Goal: Task Accomplishment & Management: Manage account settings

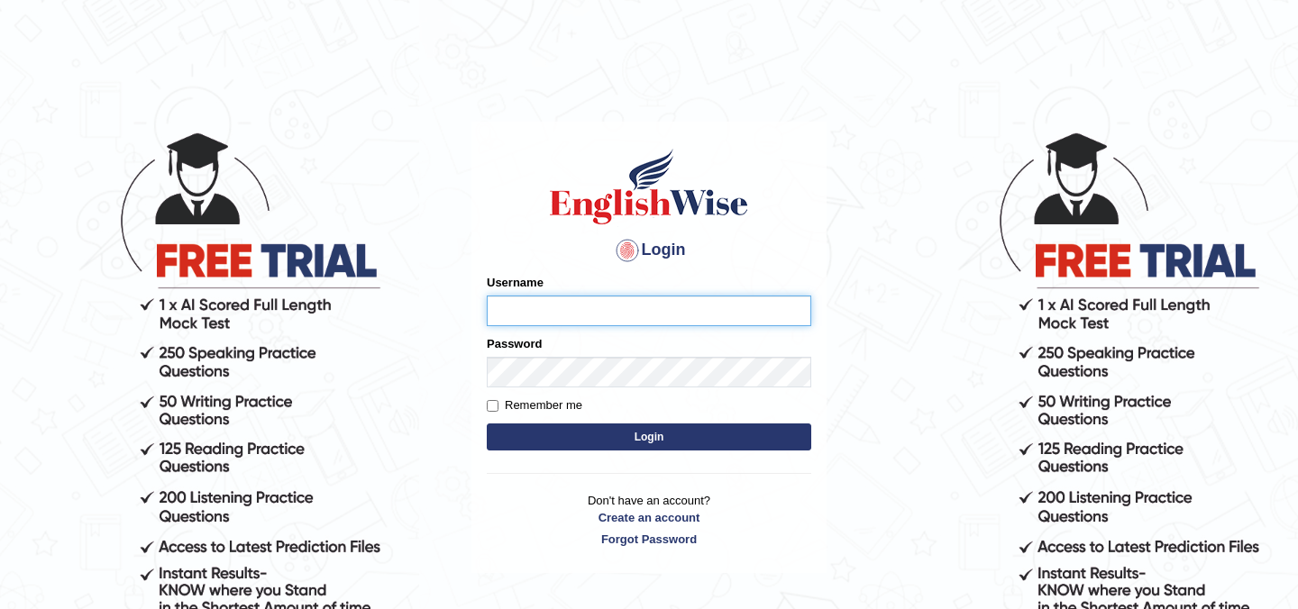
click at [508, 309] on input "Username" at bounding box center [649, 311] width 324 height 31
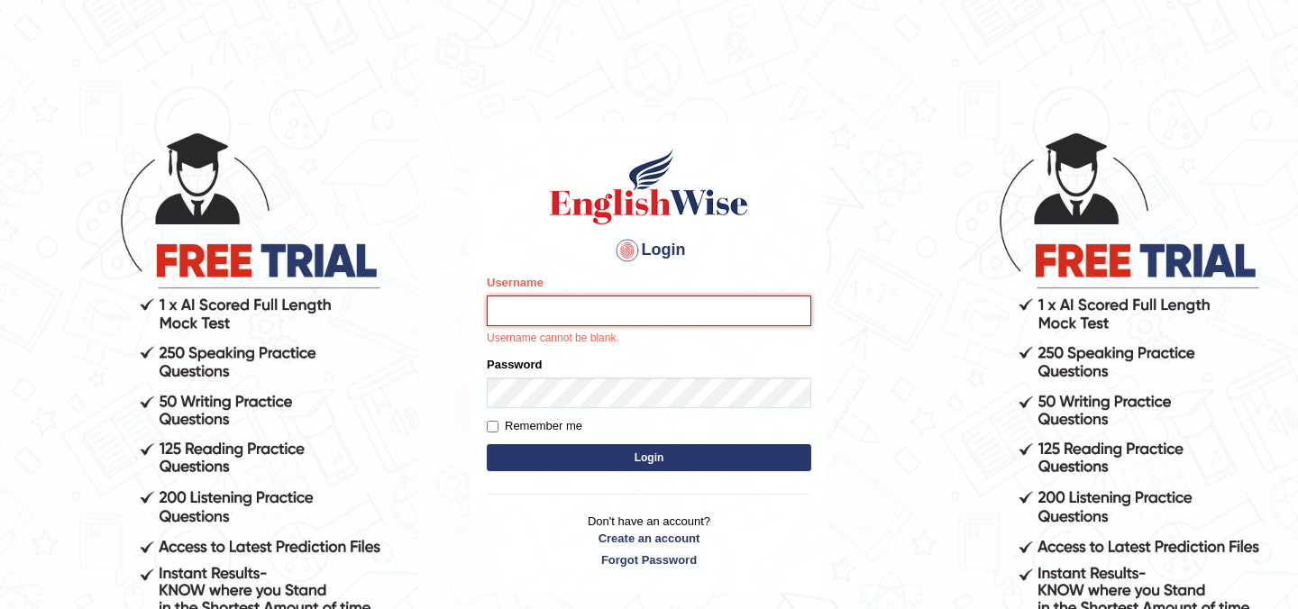
type input "Raafay"
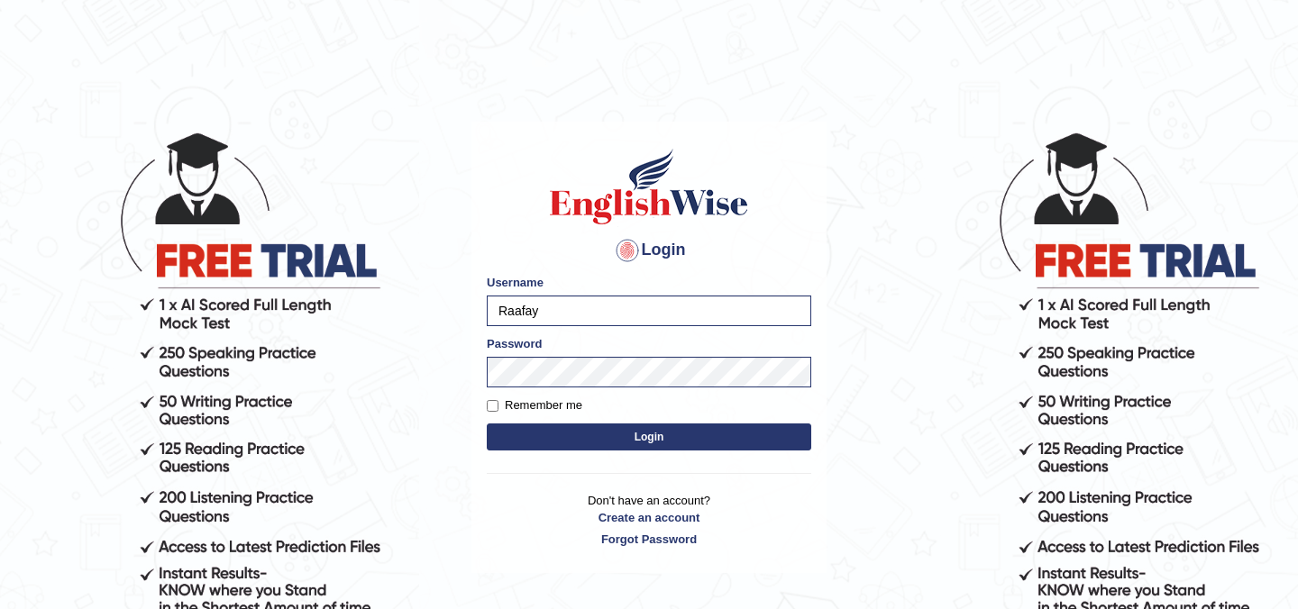
click at [525, 398] on label "Remember me" at bounding box center [535, 406] width 96 height 18
click at [498, 400] on input "Remember me" at bounding box center [493, 406] width 12 height 12
checkbox input "true"
click at [560, 435] on button "Login" at bounding box center [649, 437] width 324 height 27
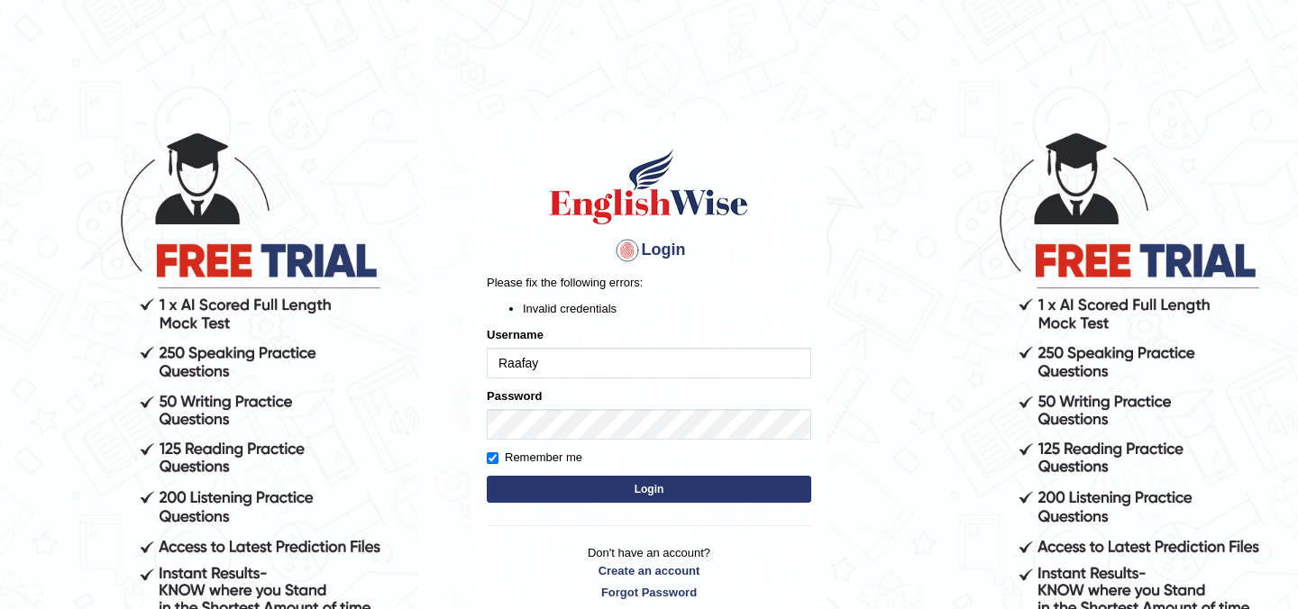
click at [569, 493] on button "Login" at bounding box center [649, 489] width 324 height 27
click at [566, 485] on button "Login" at bounding box center [649, 489] width 324 height 27
click at [849, 195] on body "Login Please fix the following errors: Invalid credentials Username Raafay Pass…" at bounding box center [649, 369] width 1298 height 609
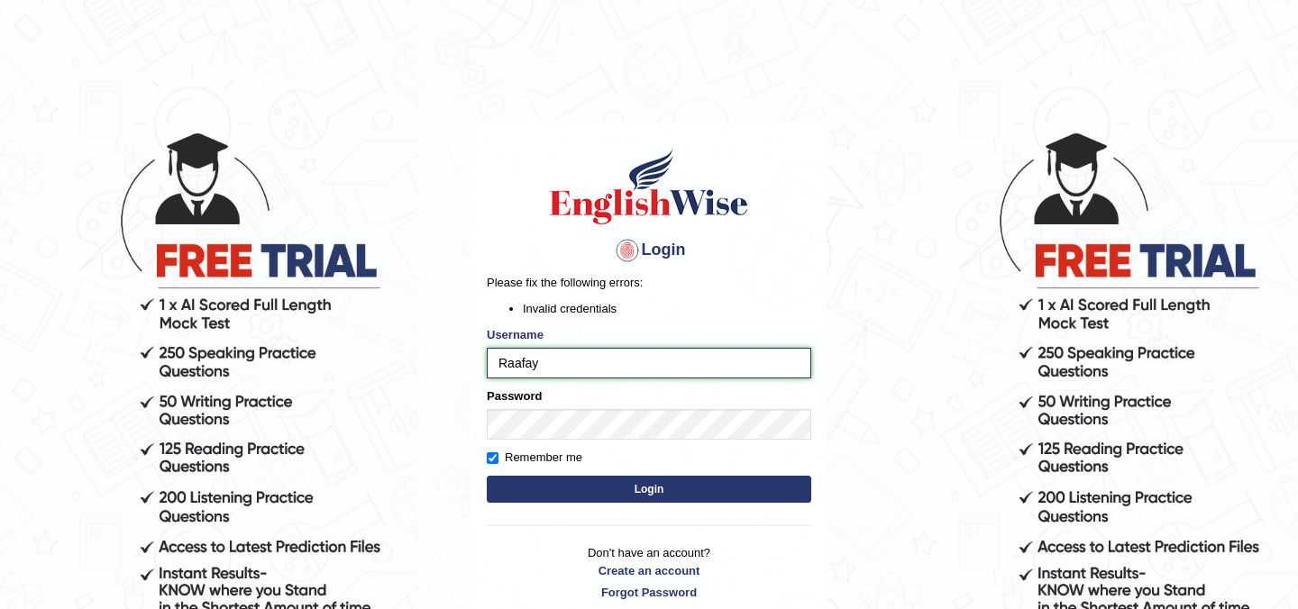
click at [552, 368] on input "Raafay" at bounding box center [649, 363] width 324 height 31
type input "[EMAIL_ADDRESS][DOMAIN_NAME]"
click at [487, 476] on button "Login" at bounding box center [649, 489] width 324 height 27
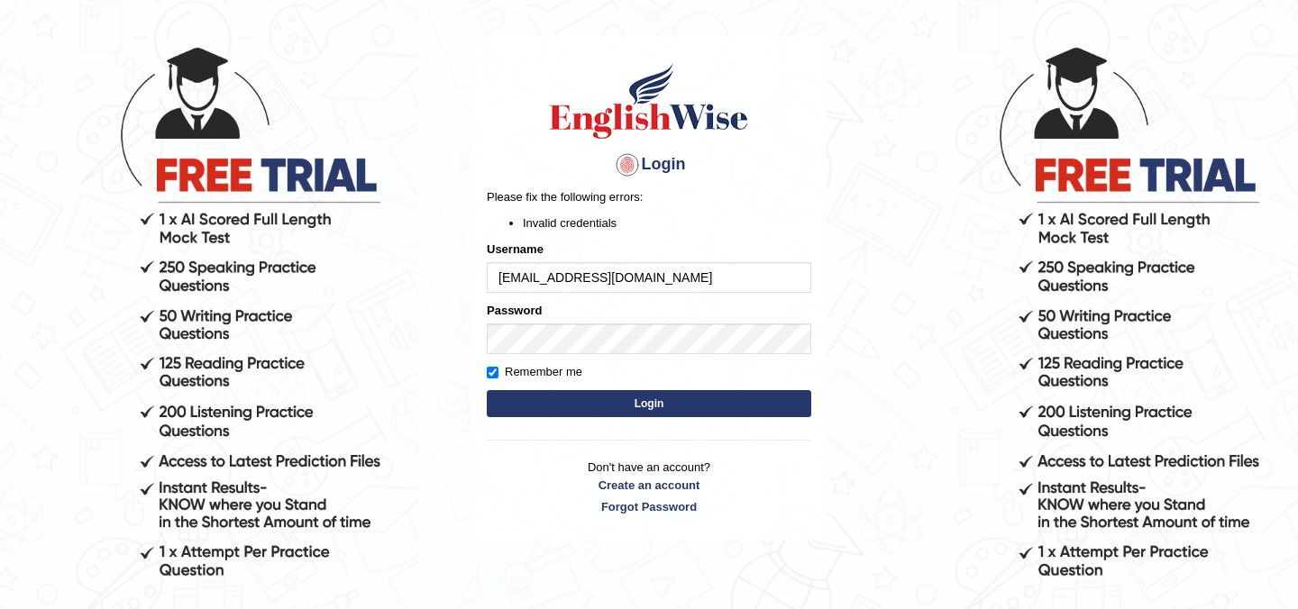
scroll to position [83, 0]
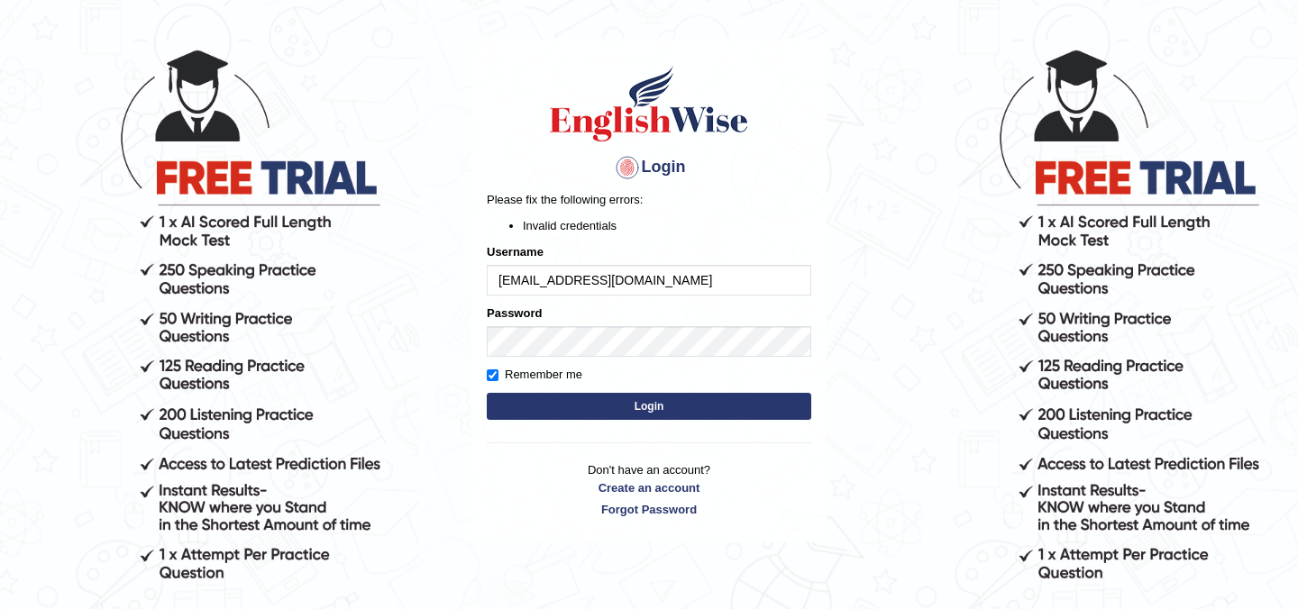
click at [662, 411] on button "Login" at bounding box center [649, 406] width 324 height 27
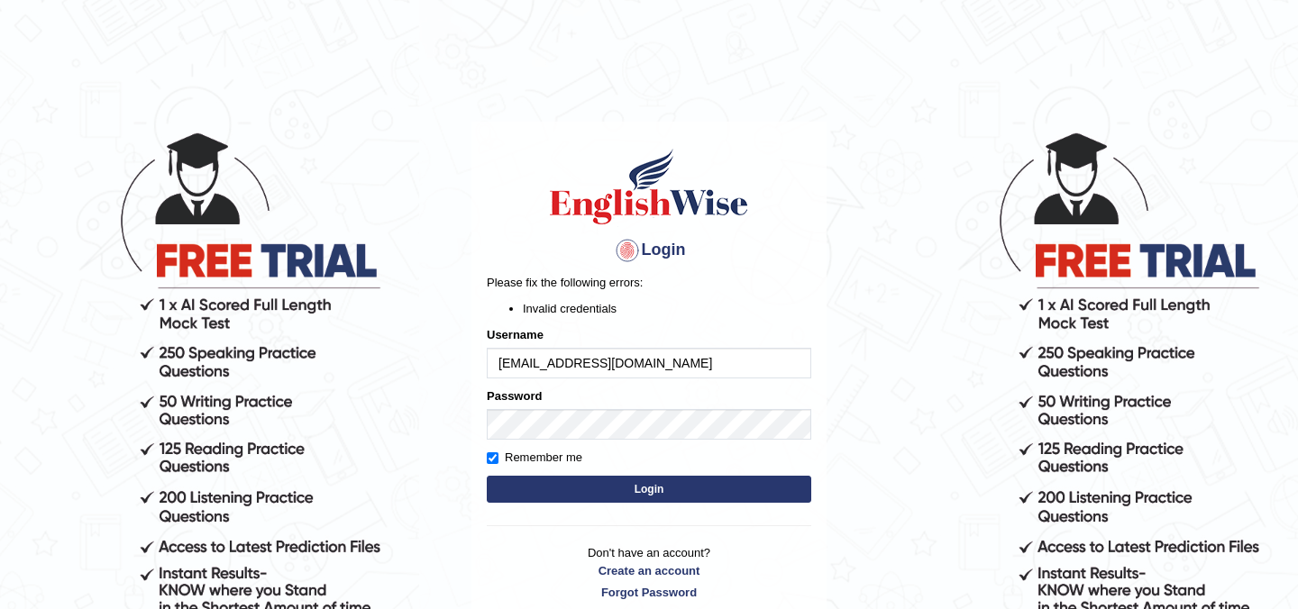
click at [717, 306] on li "Invalid credentials" at bounding box center [667, 308] width 288 height 17
click at [648, 490] on button "Login" at bounding box center [649, 489] width 324 height 27
click at [871, 241] on body "Login Please fix the following errors: Invalid credentials Username [EMAIL_ADDR…" at bounding box center [649, 369] width 1298 height 609
